Goal: Information Seeking & Learning: Learn about a topic

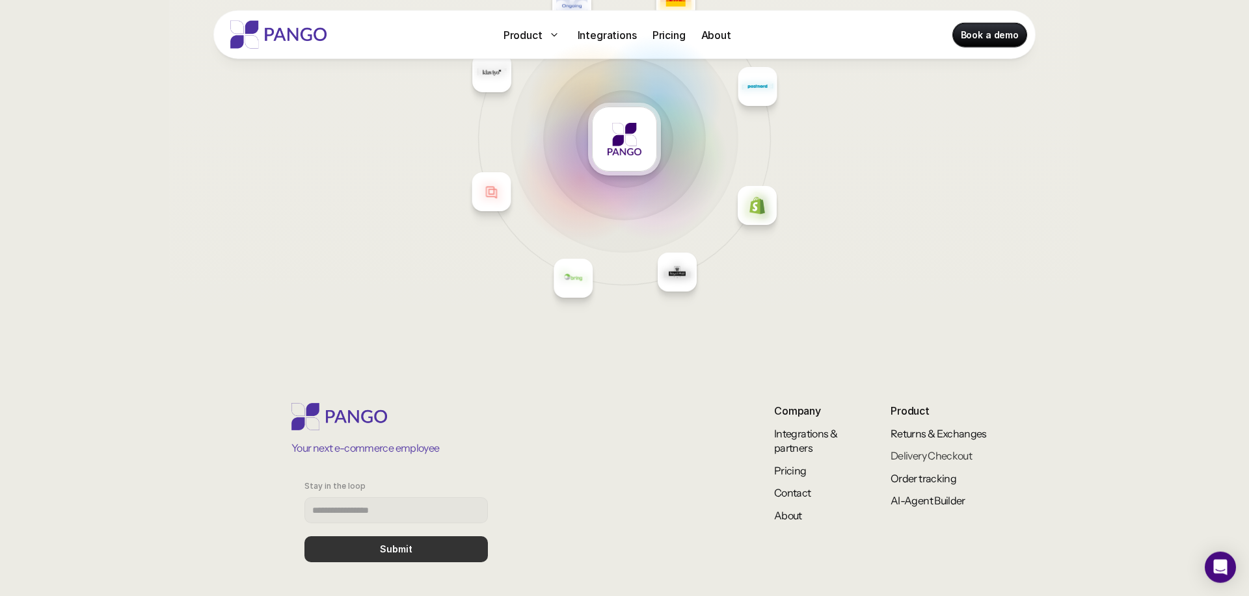
scroll to position [5452, 0]
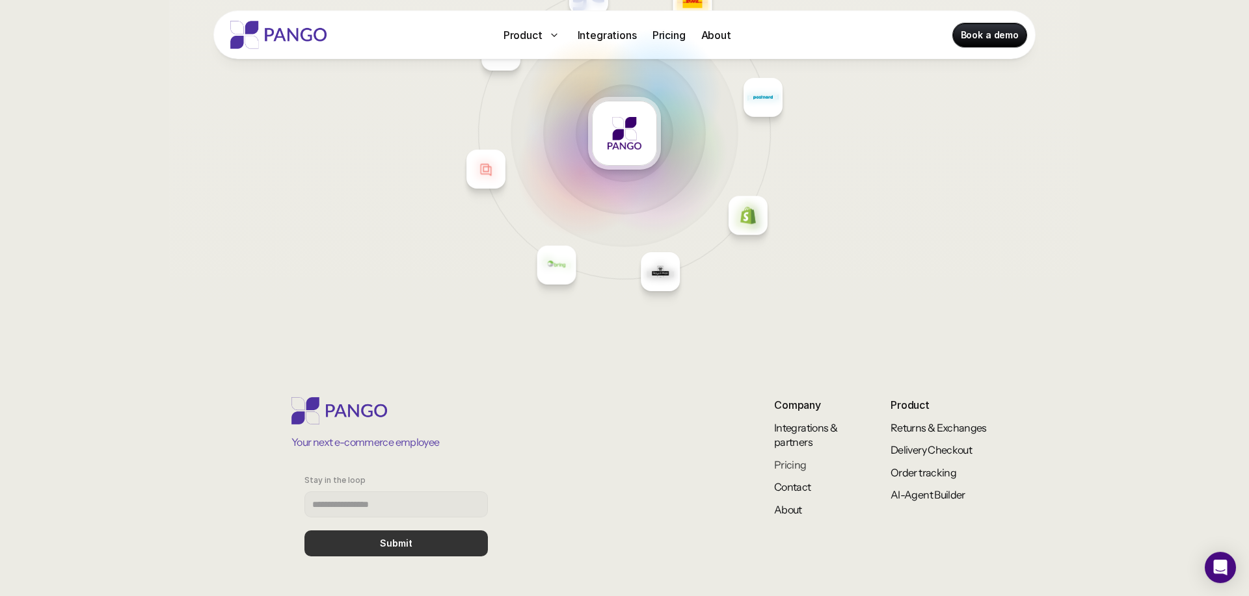
click at [789, 463] on link "Pricing" at bounding box center [790, 464] width 33 height 13
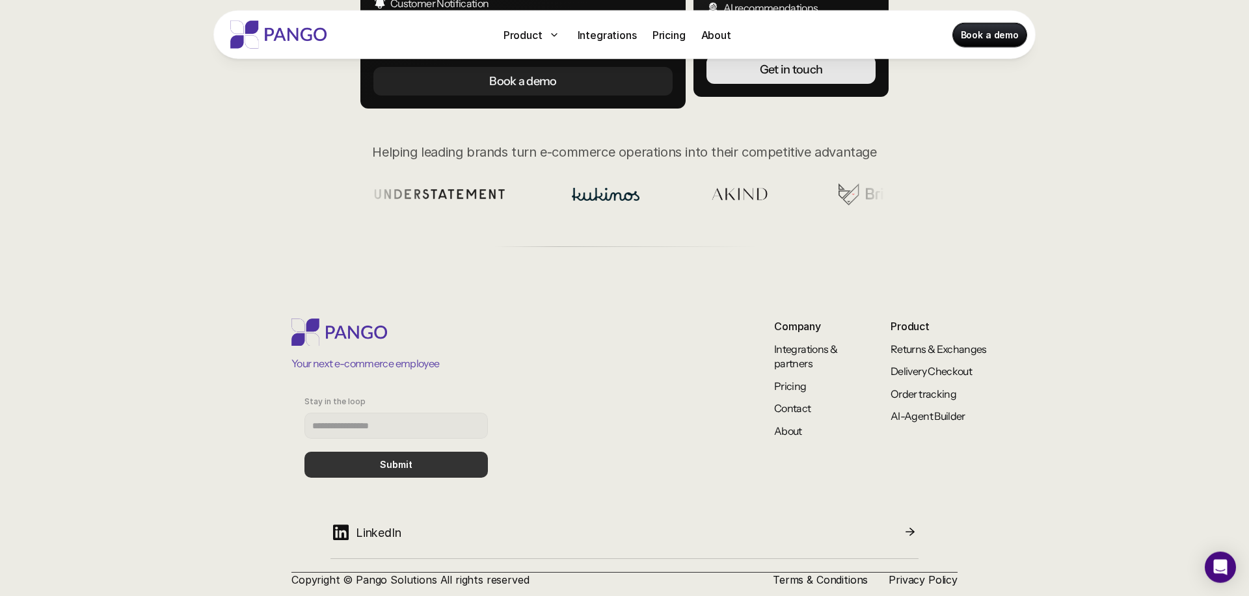
scroll to position [426, 0]
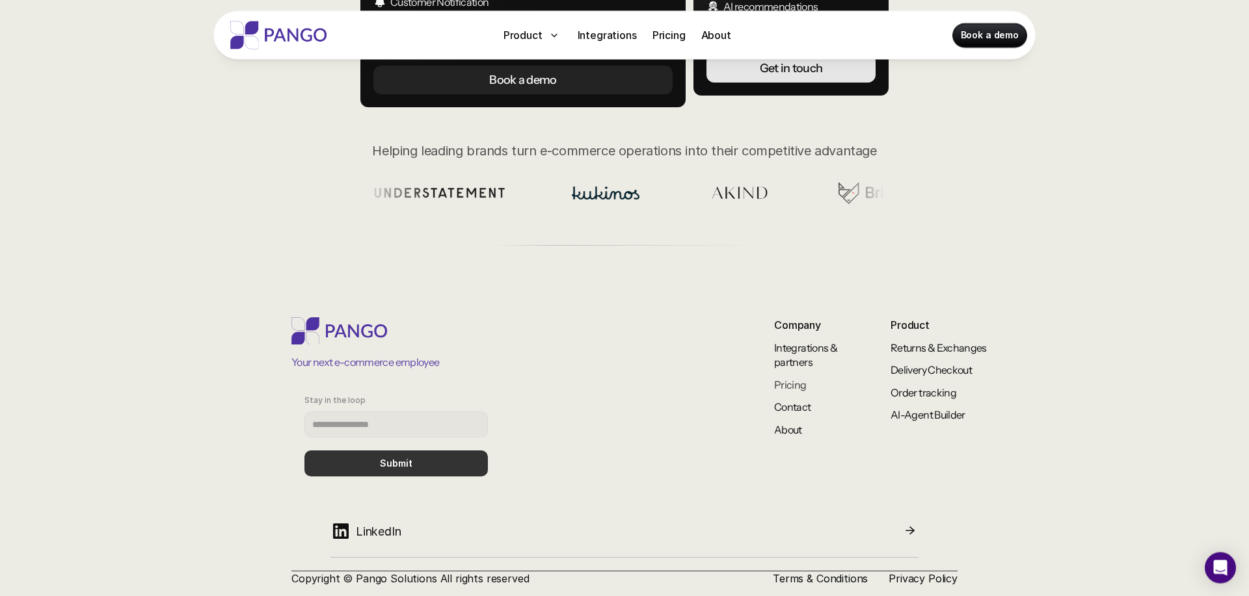
click at [793, 384] on link "Pricing" at bounding box center [790, 384] width 33 height 13
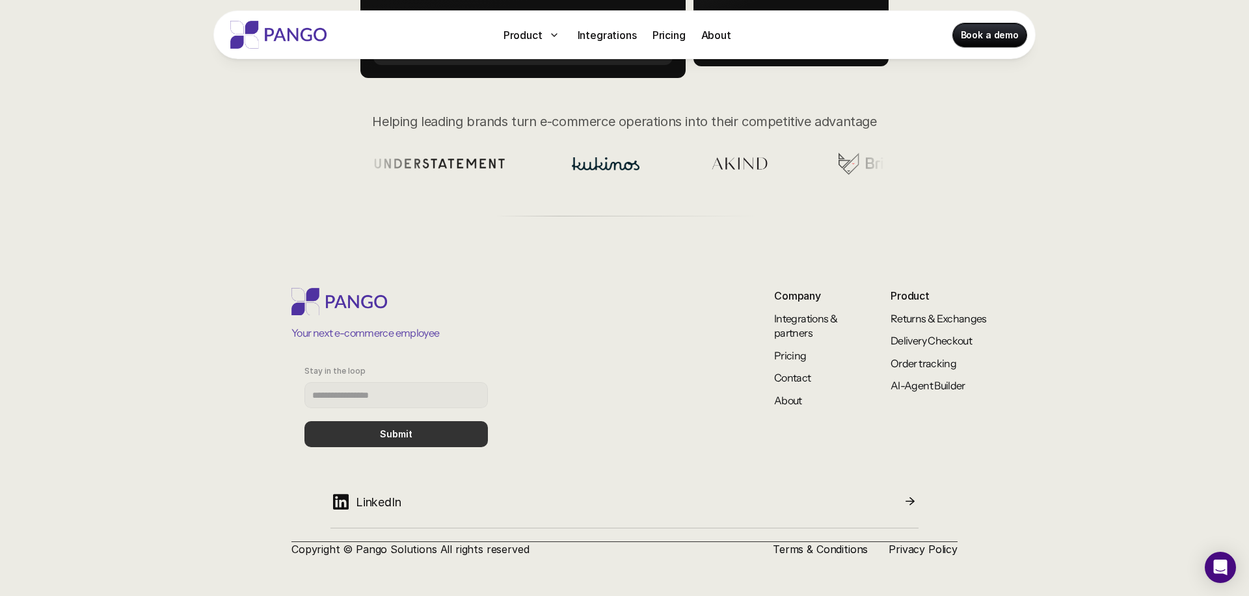
scroll to position [0, 0]
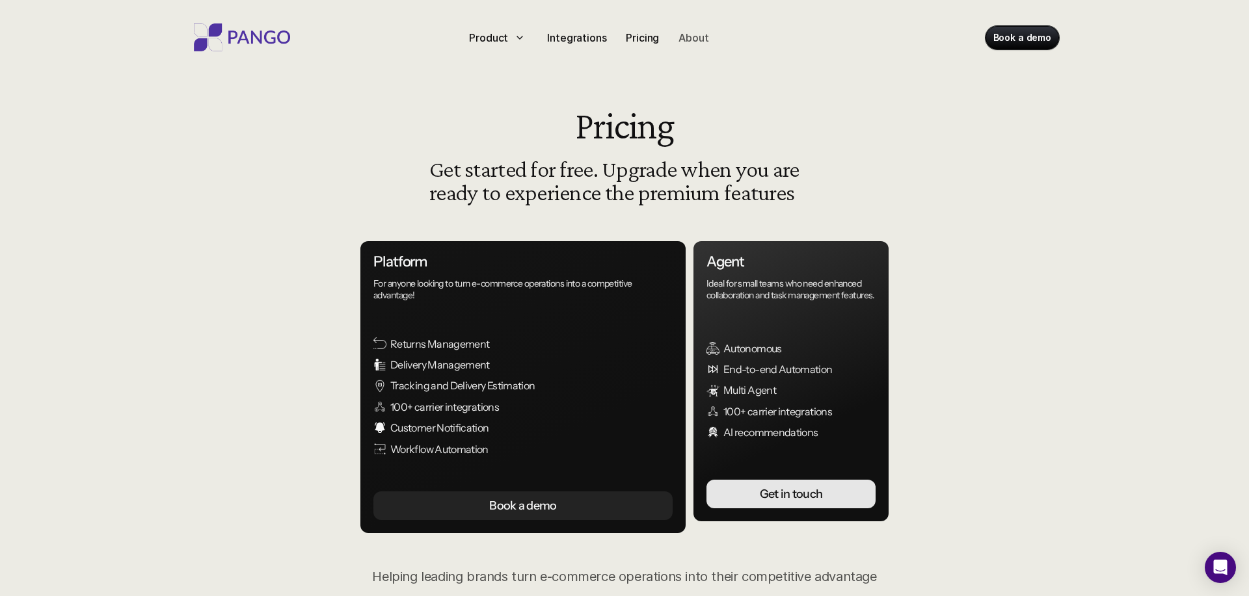
click at [682, 44] on p "About" at bounding box center [693, 38] width 30 height 16
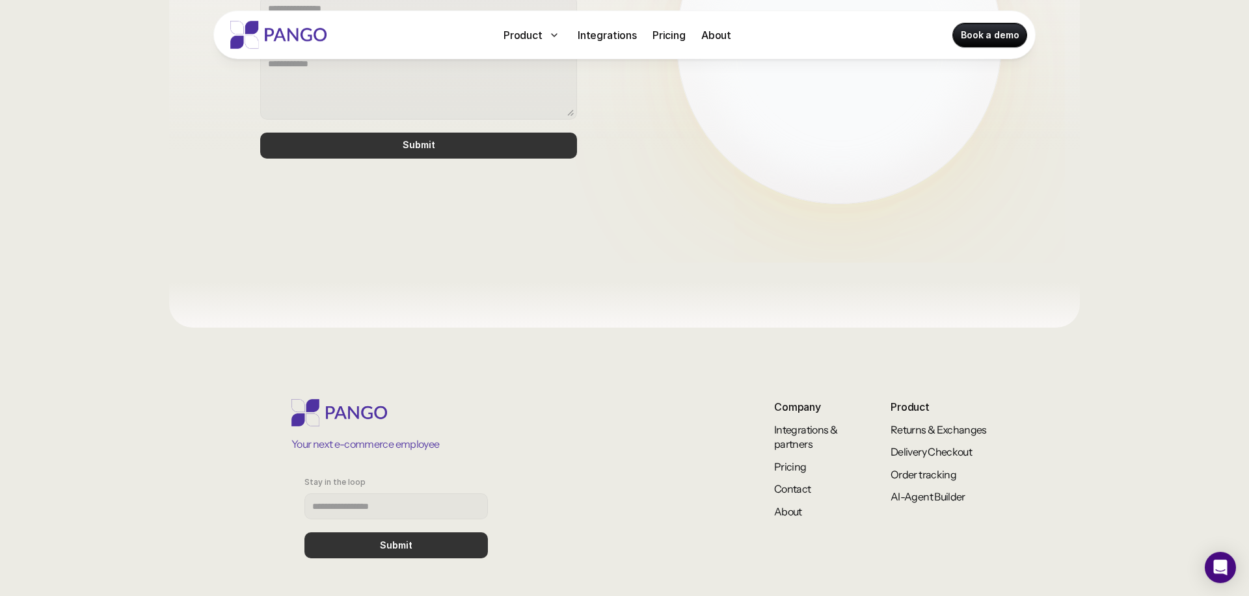
scroll to position [1085, 0]
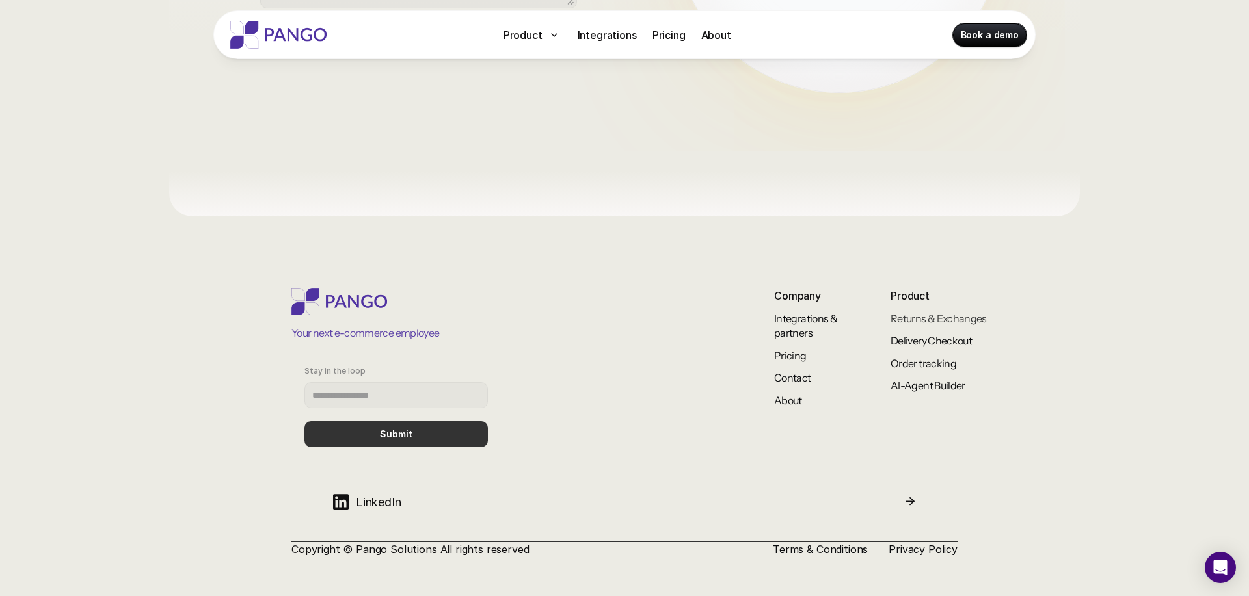
click at [942, 325] on link "Returns & Exchanges" at bounding box center [938, 318] width 96 height 13
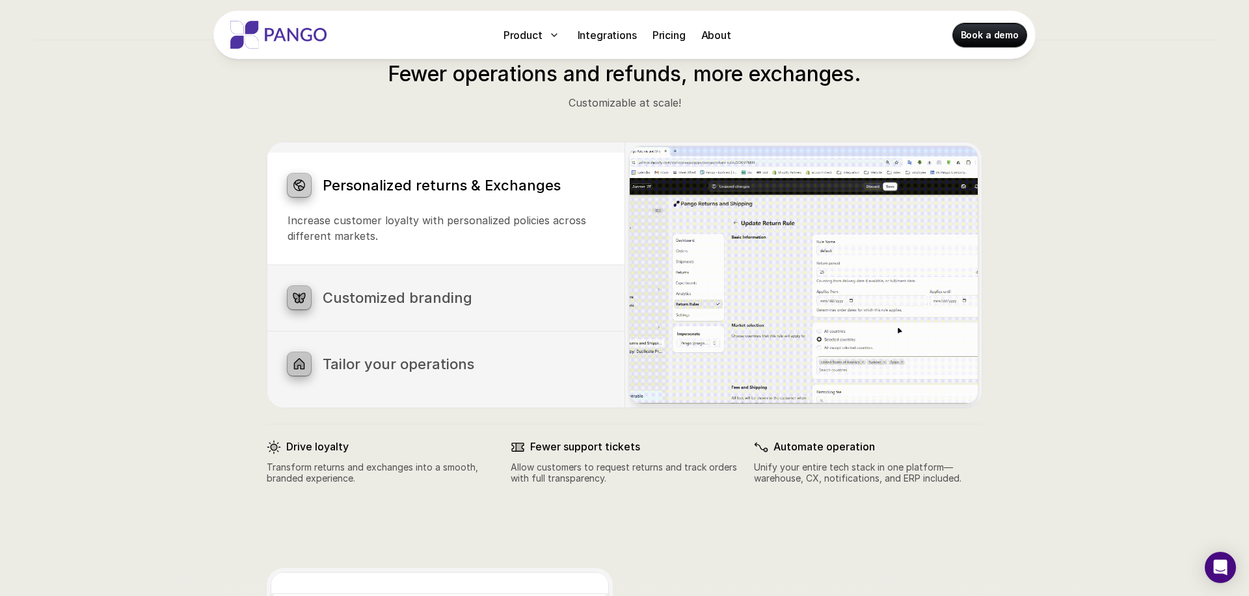
scroll to position [659, 0]
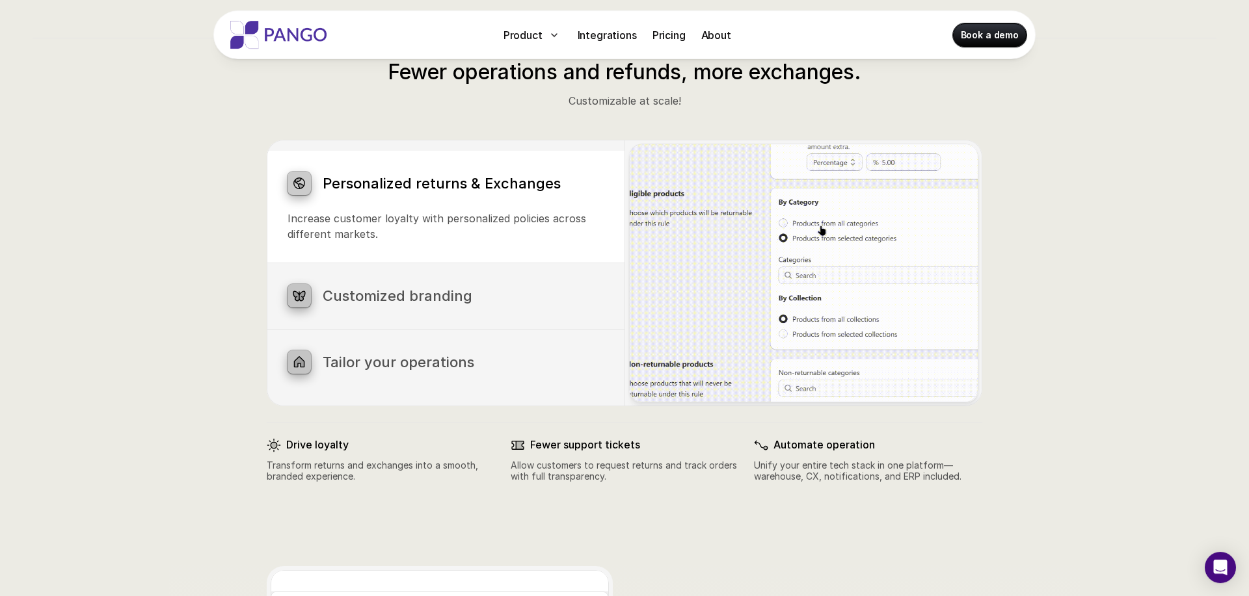
click at [479, 290] on h3 "Customized branding" at bounding box center [463, 295] width 281 height 17
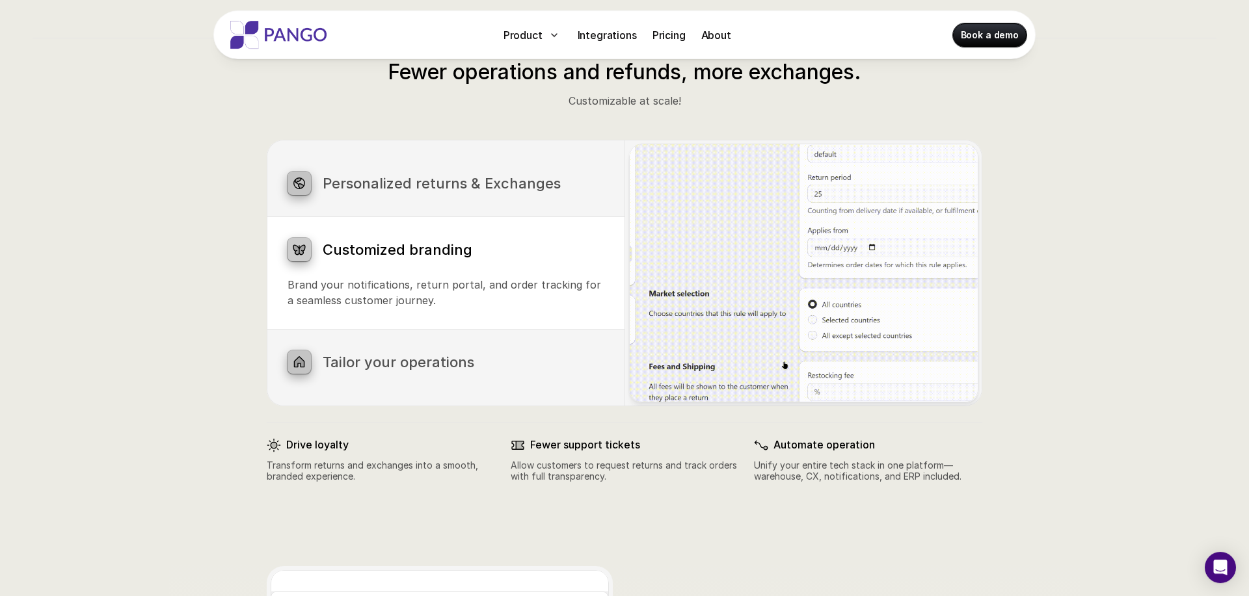
click at [445, 359] on h3 "Tailor your operations" at bounding box center [463, 362] width 281 height 17
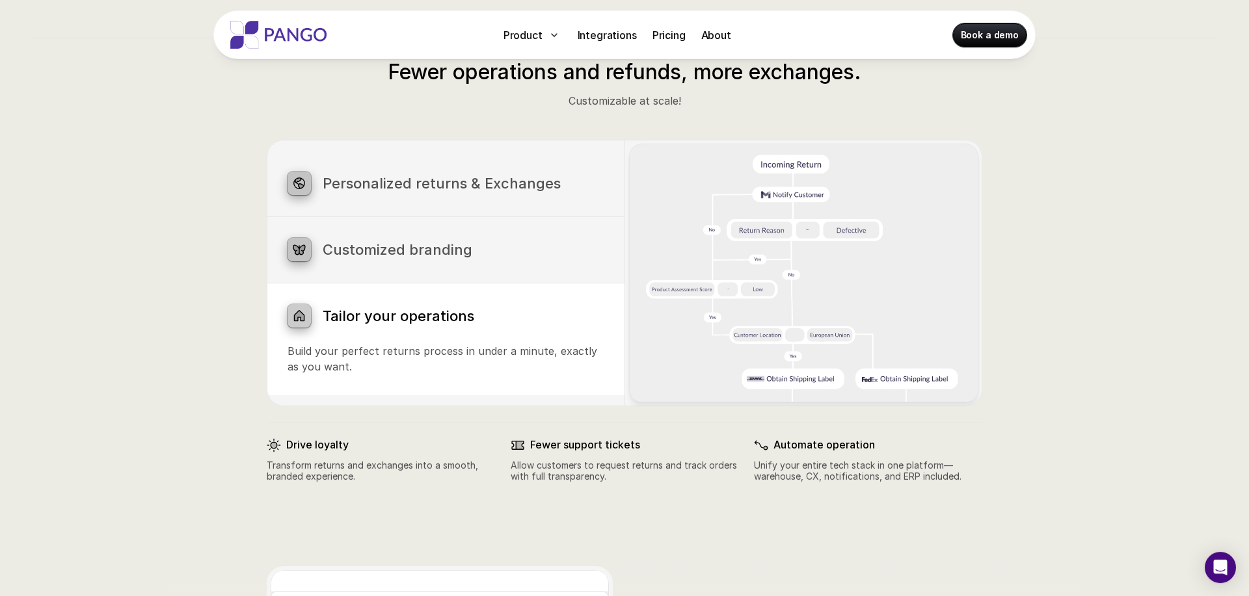
click at [438, 207] on div "Personalized returns & Exchanges Increase customer loyalty with personalized po…" at bounding box center [446, 184] width 358 height 66
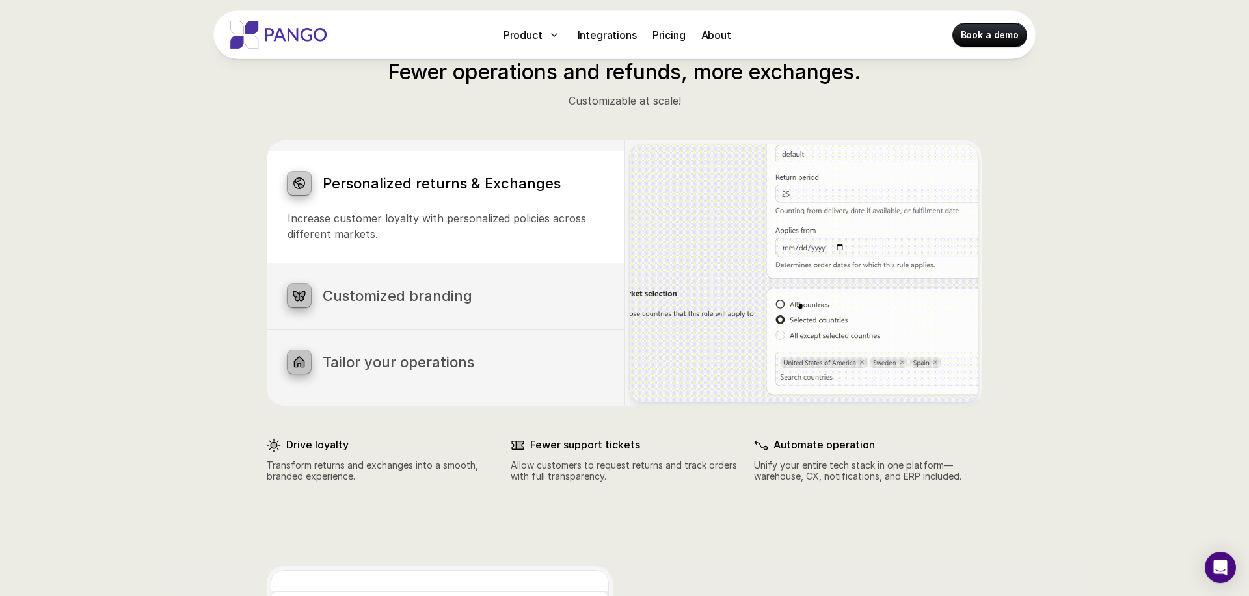
click at [405, 295] on h3 "Customized branding" at bounding box center [463, 295] width 281 height 17
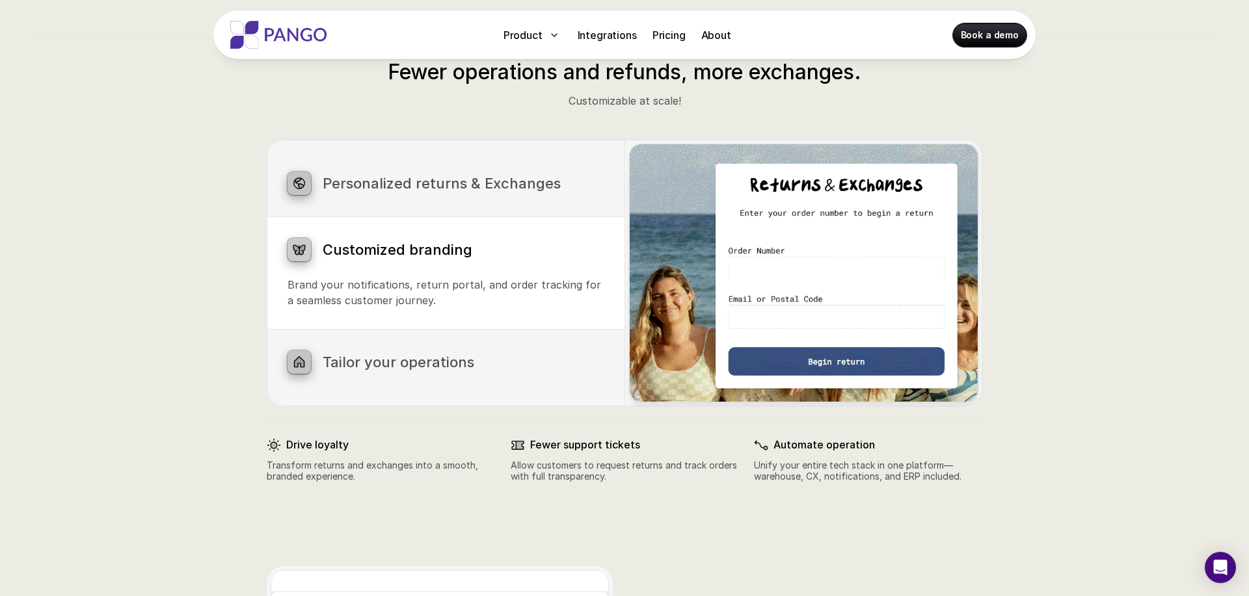
click at [393, 367] on h3 "Tailor your operations" at bounding box center [463, 362] width 281 height 17
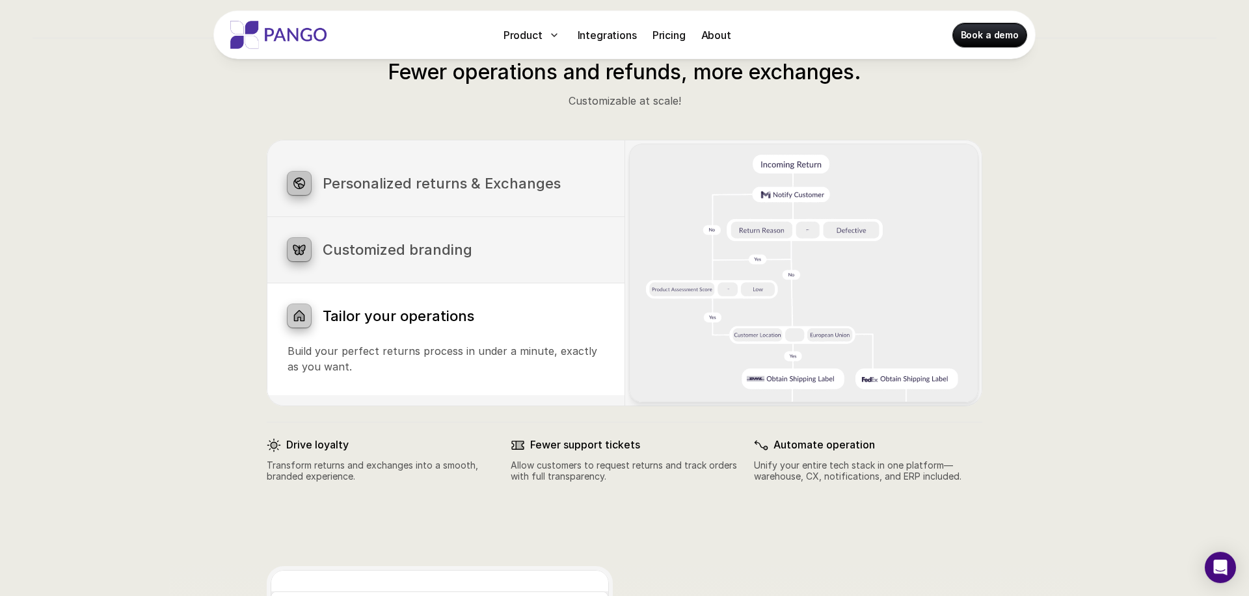
click at [390, 251] on h3 "Customized branding" at bounding box center [463, 249] width 281 height 17
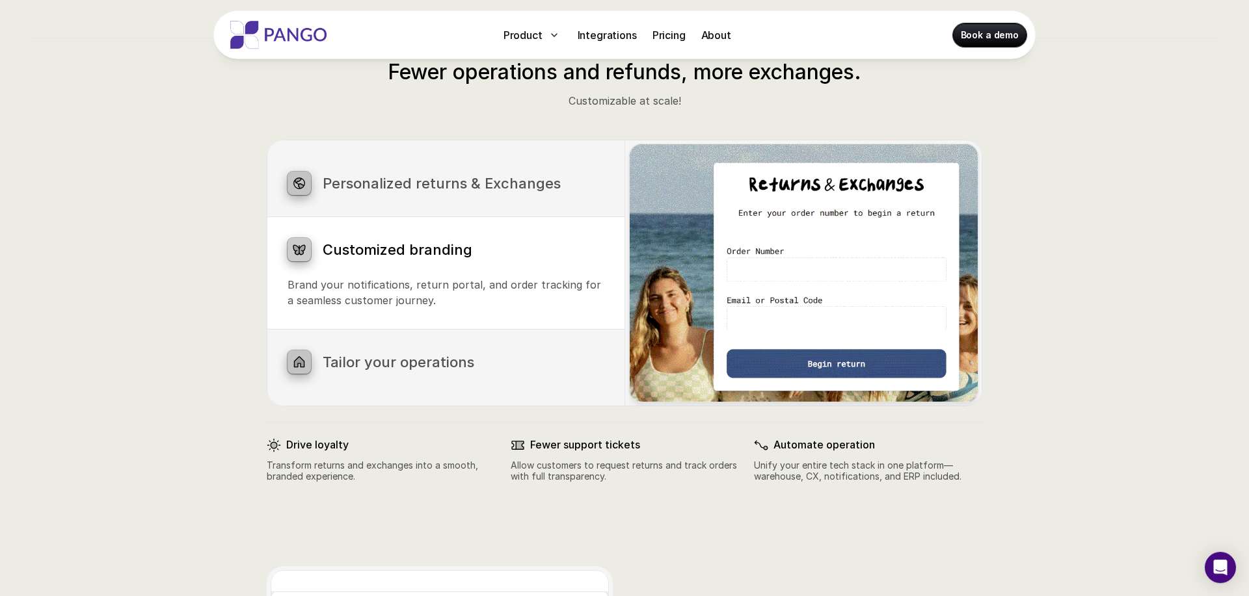
click at [369, 192] on div "Personalized returns & Exchanges" at bounding box center [445, 183] width 316 height 23
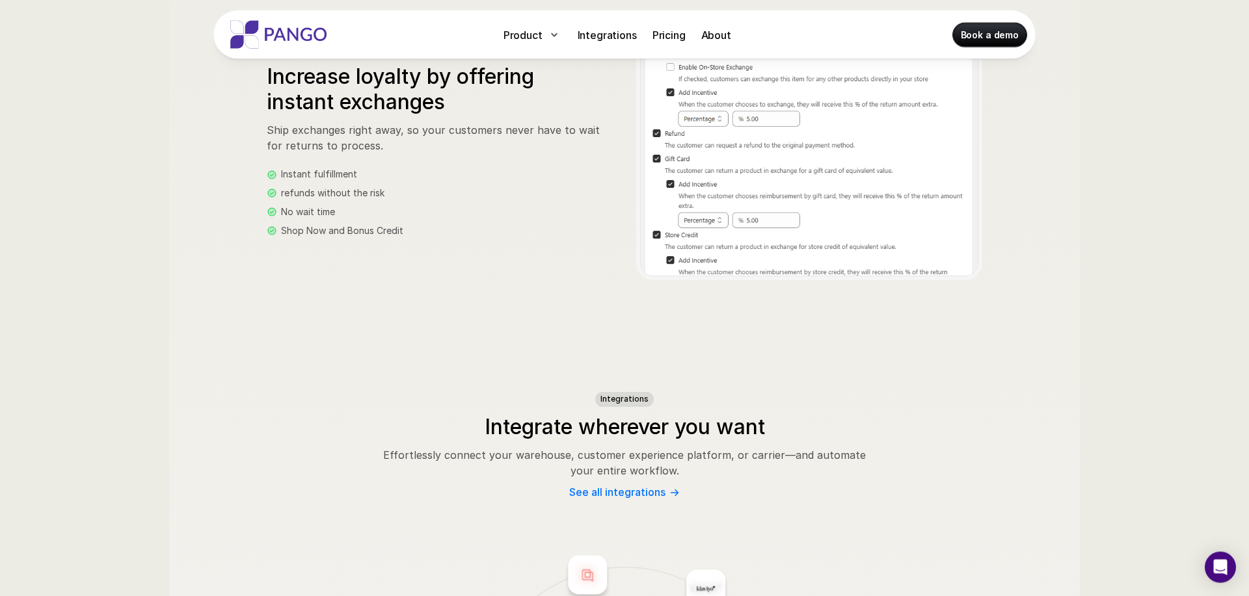
scroll to position [1381, 0]
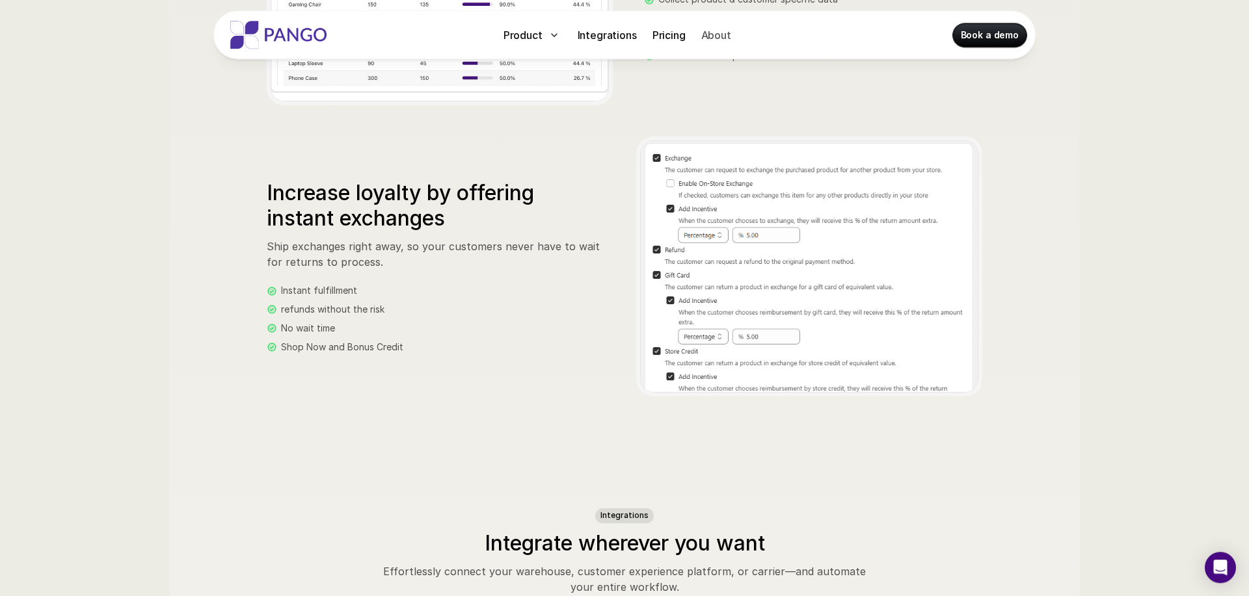
click at [730, 34] on p "About" at bounding box center [716, 35] width 30 height 16
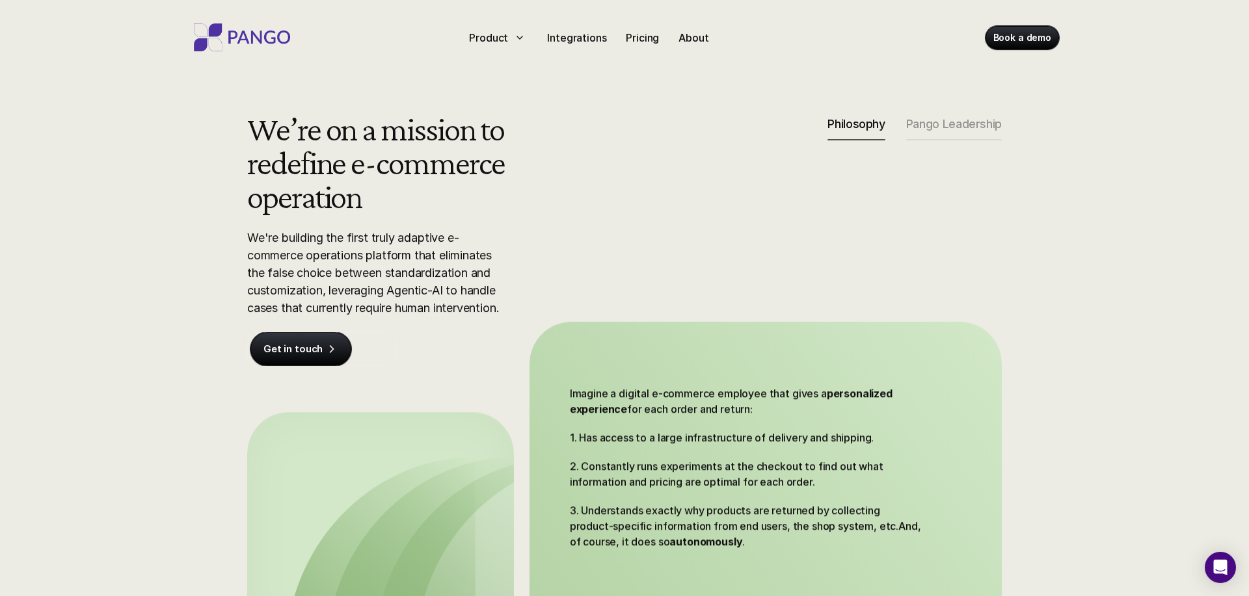
click at [245, 38] on img at bounding box center [242, 37] width 104 height 28
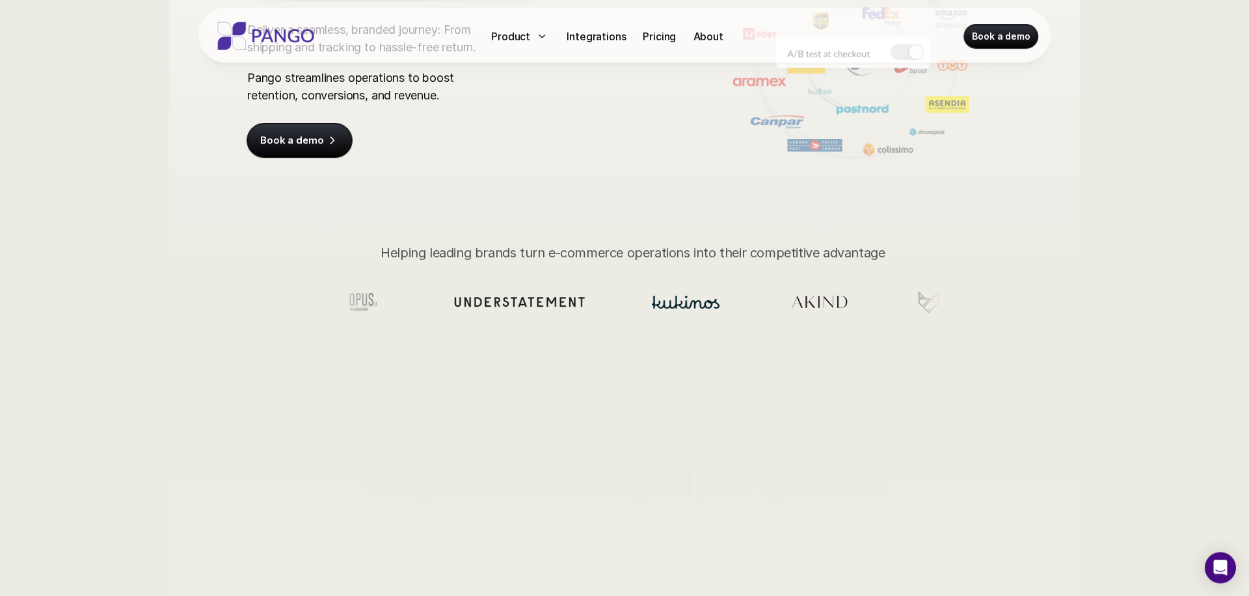
scroll to position [278, 0]
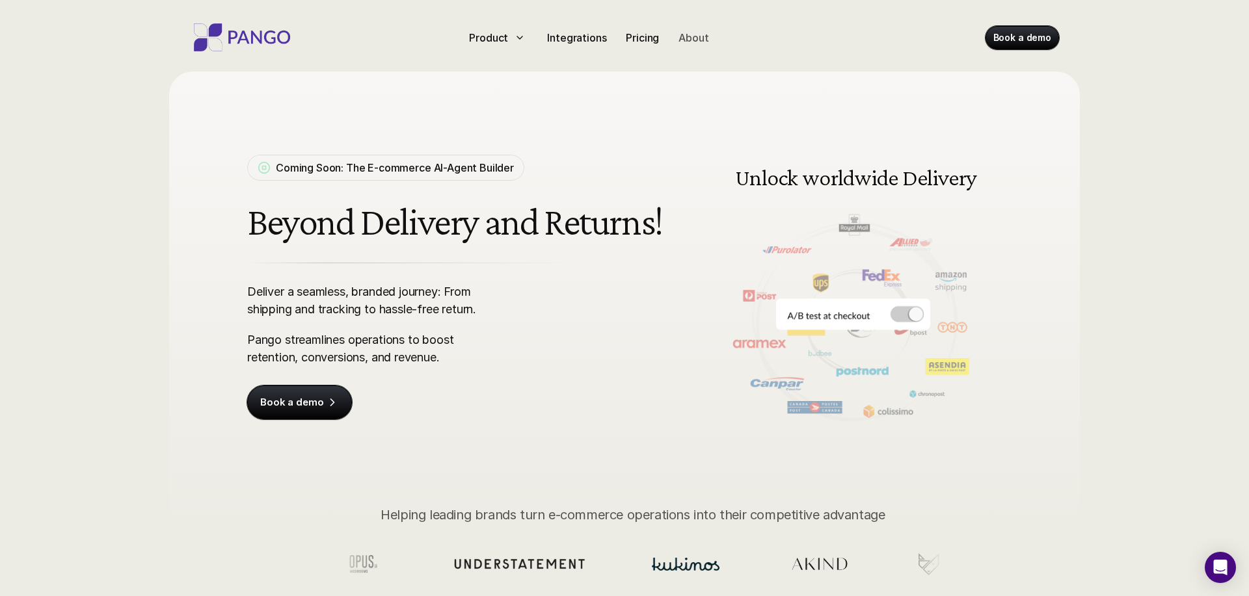
click at [701, 37] on p "About" at bounding box center [693, 38] width 30 height 16
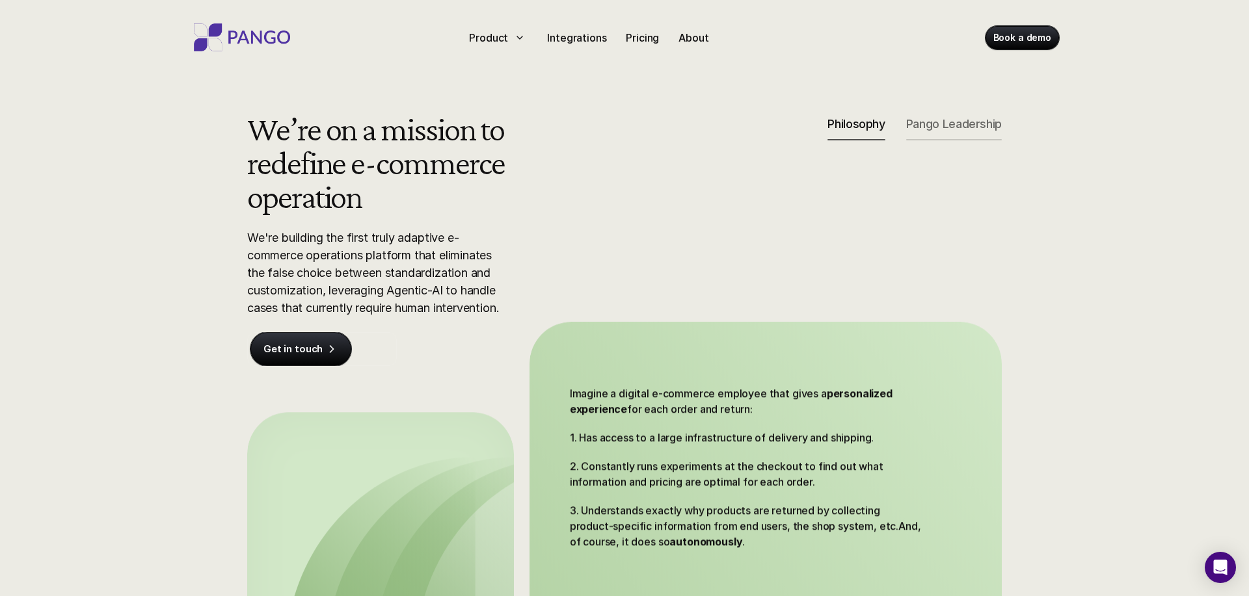
click at [994, 127] on p "Pango Leadership" at bounding box center [954, 124] width 96 height 14
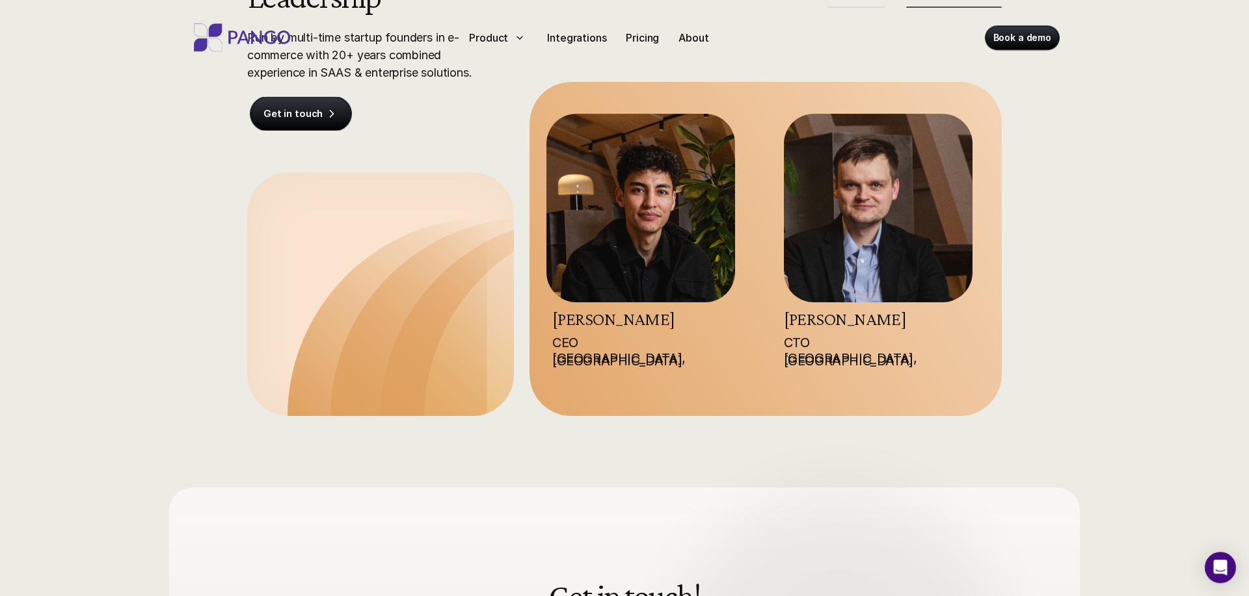
scroll to position [142, 0]
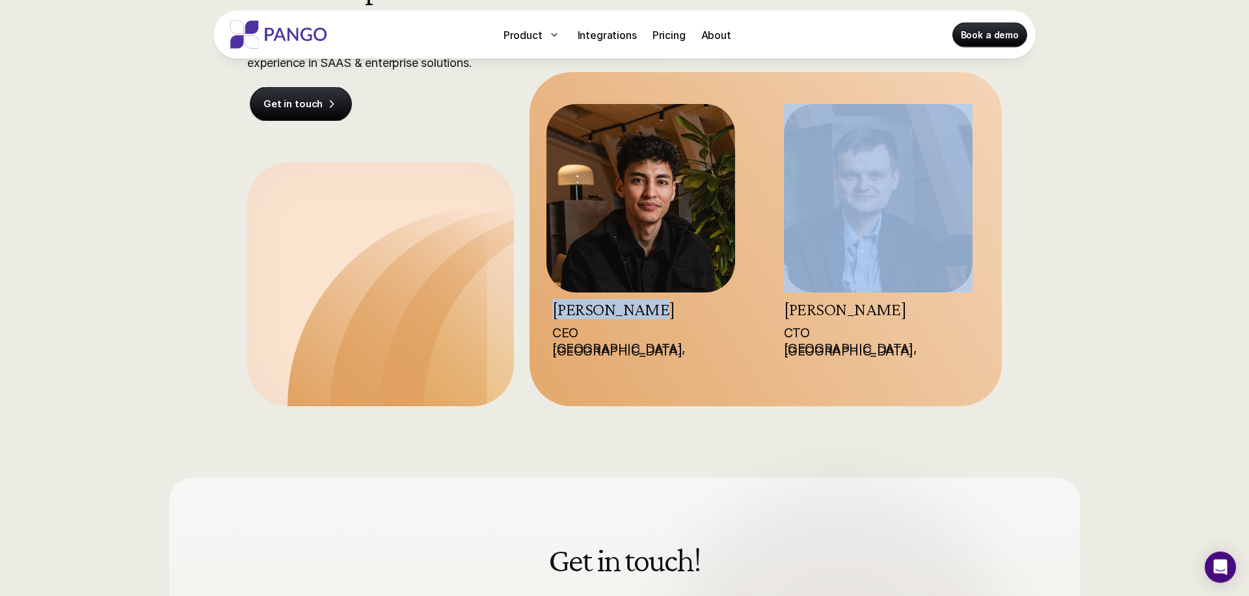
drag, startPoint x: 546, startPoint y: 306, endPoint x: 665, endPoint y: 308, distance: 119.0
click at [665, 308] on div "Steve Rahimi CEO Stockholm, Sweden Lukasz Reszczynski CTO Stockholm, Sweden" at bounding box center [765, 239] width 472 height 334
click at [665, 308] on h3 "Steve Rahimi" at bounding box center [646, 309] width 189 height 18
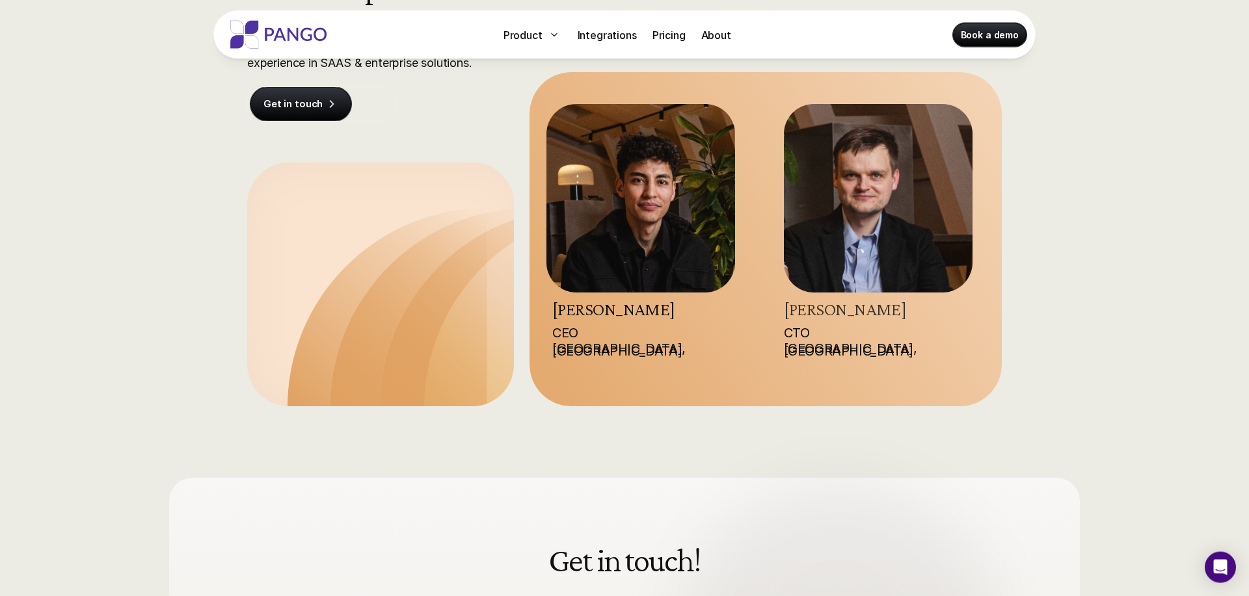
drag, startPoint x: 916, startPoint y: 309, endPoint x: 786, endPoint y: 312, distance: 130.7
click at [786, 312] on h3 "Lukasz Reszczynski" at bounding box center [878, 309] width 189 height 18
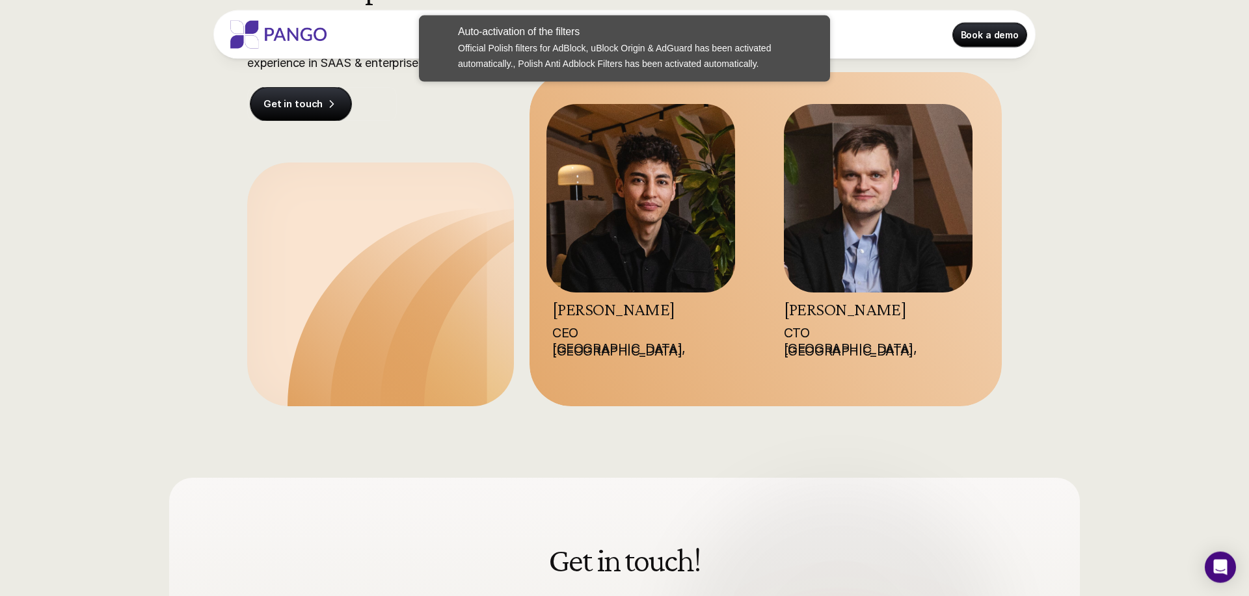
scroll to position [0, 0]
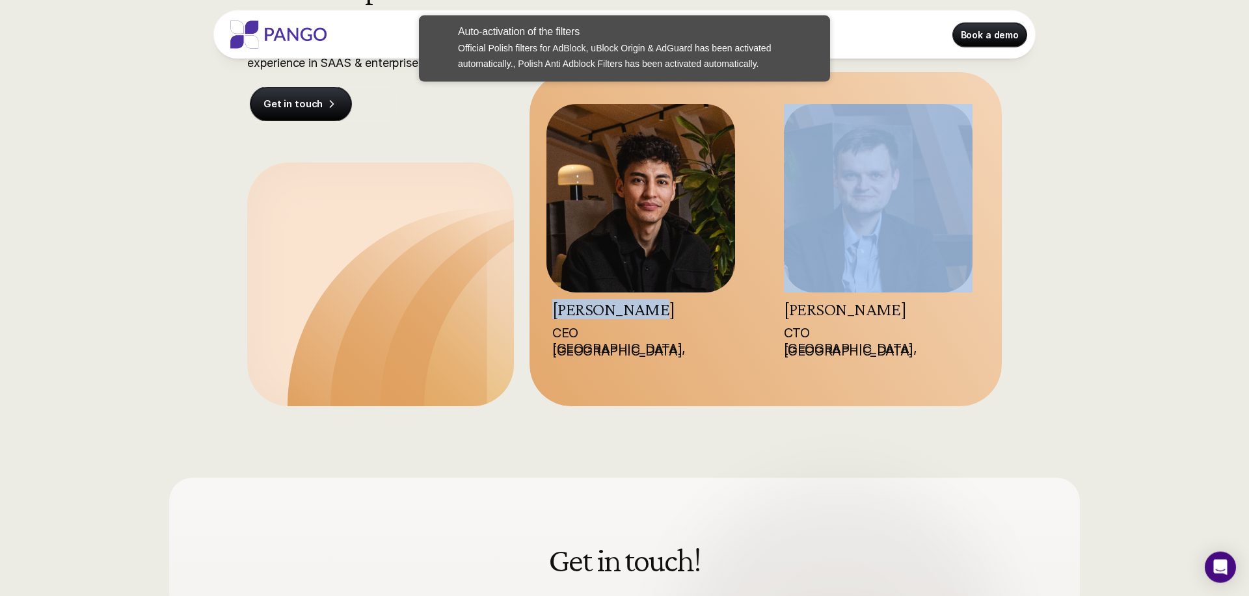
drag, startPoint x: 649, startPoint y: 310, endPoint x: 551, endPoint y: 311, distance: 98.2
click at [551, 311] on div "Steve Rahimi CEO Stockholm, Sweden Lukasz Reszczynski CTO Stockholm, Sweden" at bounding box center [765, 239] width 472 height 334
